Goal: Information Seeking & Learning: Learn about a topic

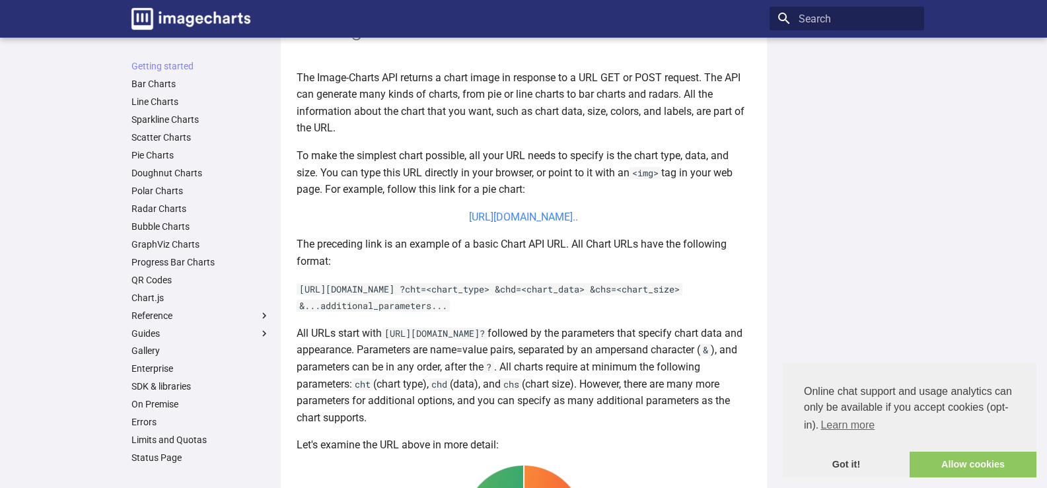
scroll to position [330, 0]
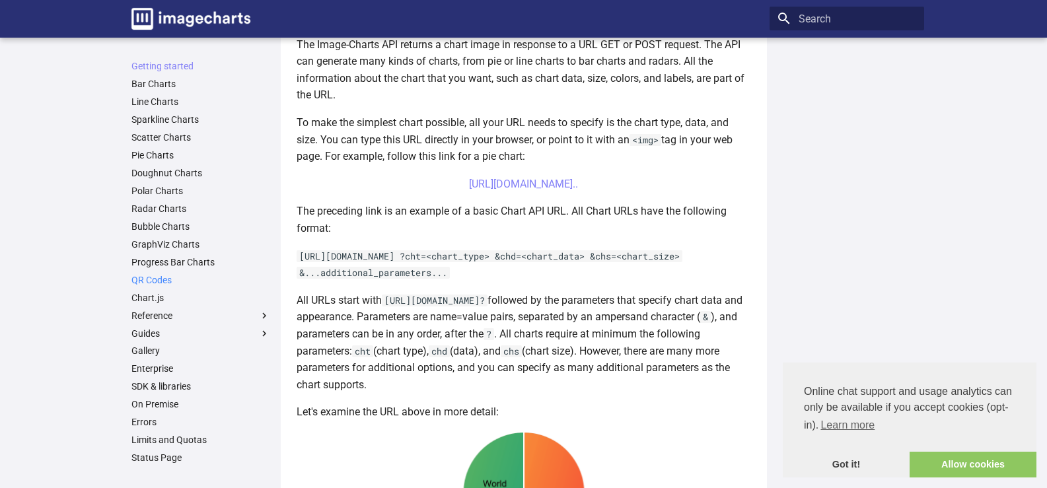
click at [167, 286] on link "QR Codes" at bounding box center [200, 280] width 139 height 12
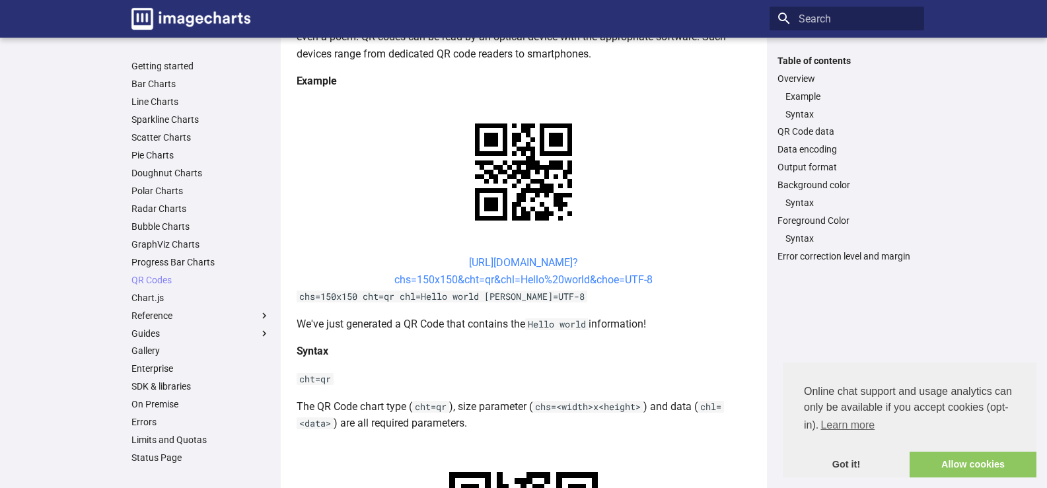
scroll to position [264, 0]
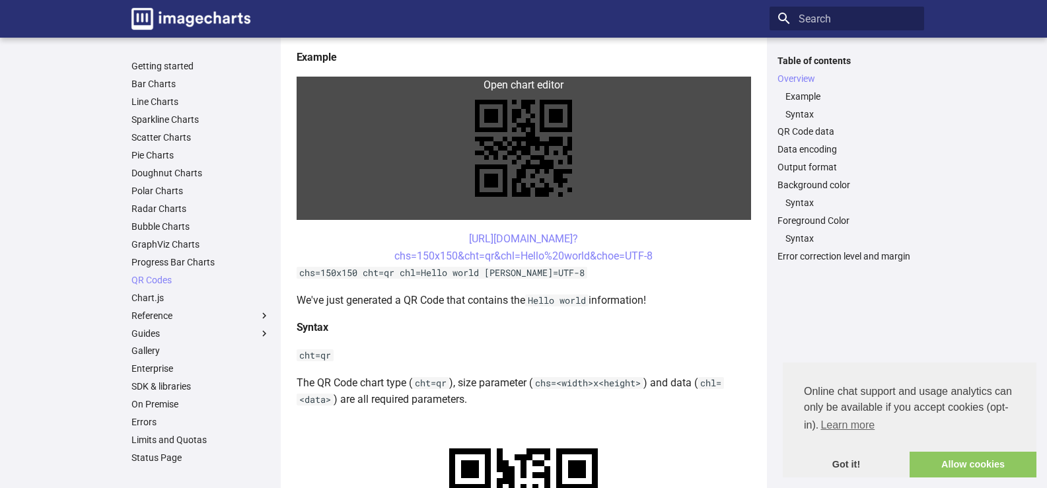
click at [521, 172] on link at bounding box center [524, 148] width 454 height 143
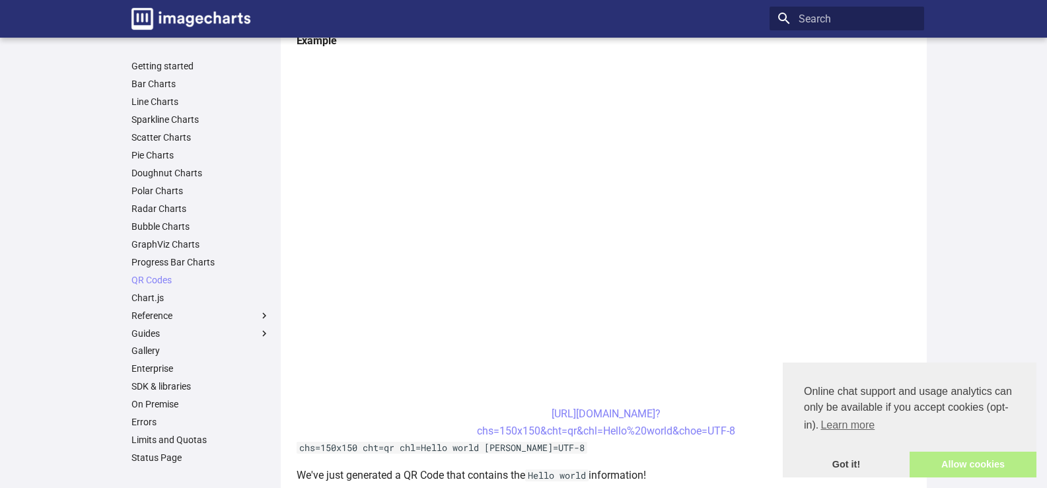
click at [985, 470] on link "Allow cookies" at bounding box center [972, 465] width 127 height 26
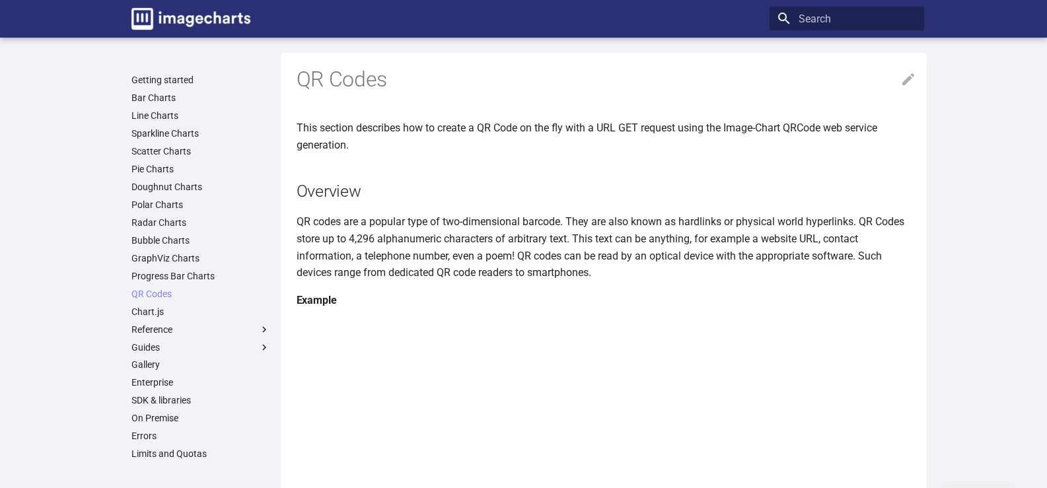
scroll to position [0, 0]
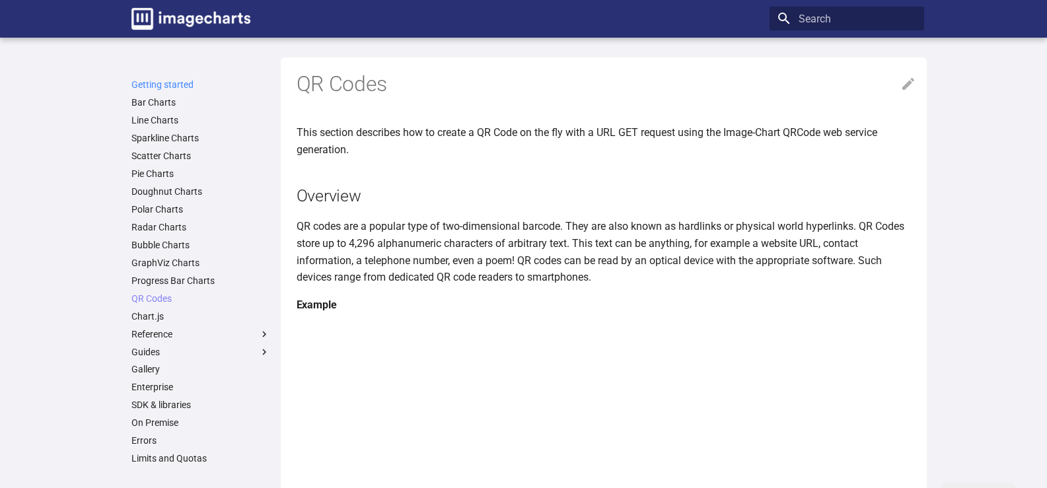
click at [151, 88] on link "Getting started" at bounding box center [200, 85] width 139 height 12
